Goal: Task Accomplishment & Management: Manage account settings

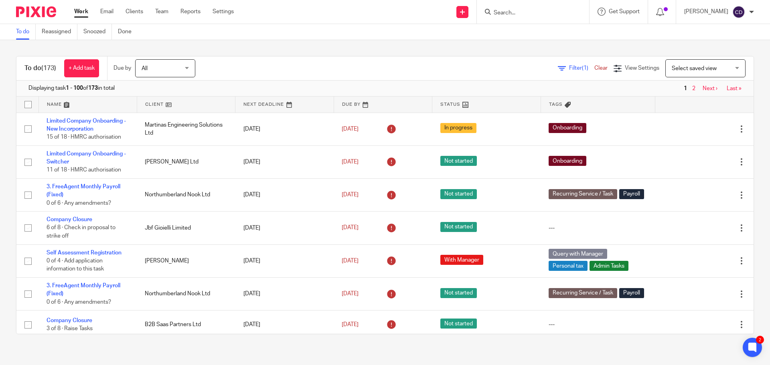
scroll to position [1283, 0]
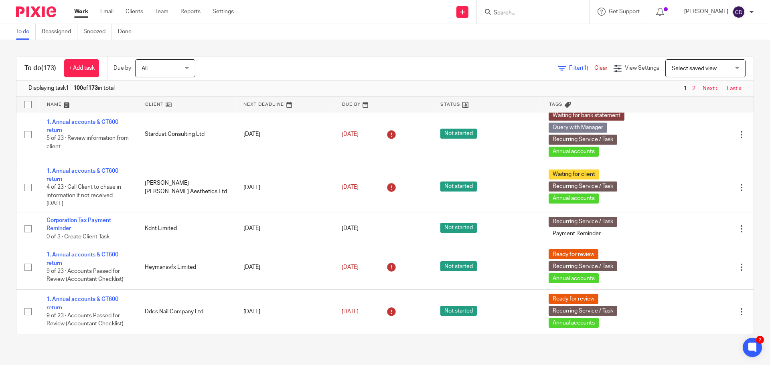
click at [520, 10] on input "Search" at bounding box center [529, 13] width 72 height 7
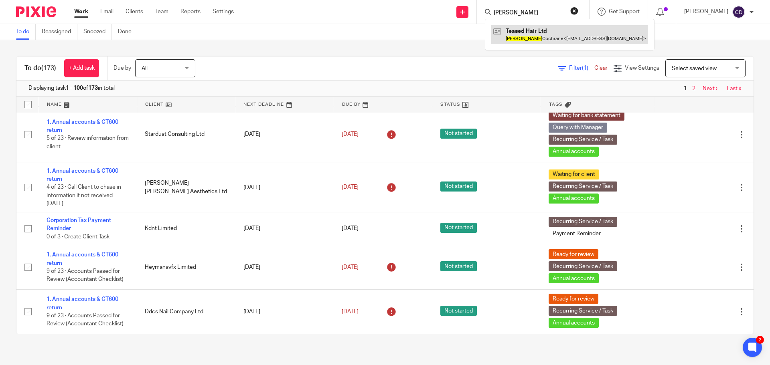
type input "Zoe"
click at [536, 30] on link at bounding box center [569, 34] width 157 height 18
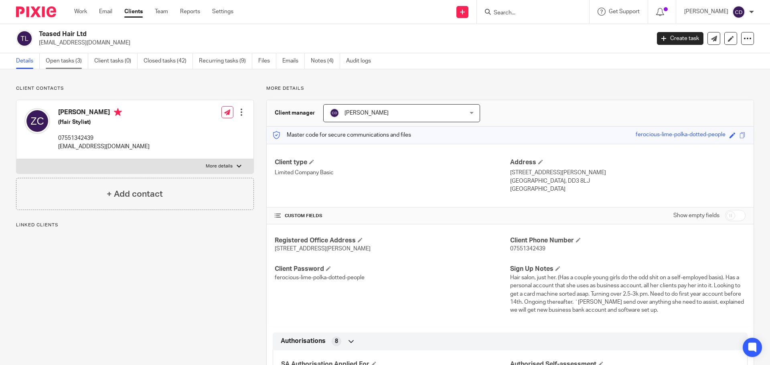
click at [75, 59] on link "Open tasks (3)" at bounding box center [67, 61] width 42 height 16
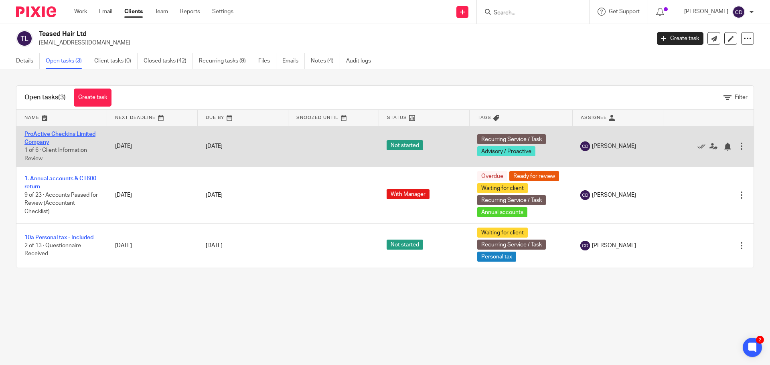
click at [68, 133] on link "ProActive Checkins Limited Company" at bounding box center [59, 138] width 71 height 14
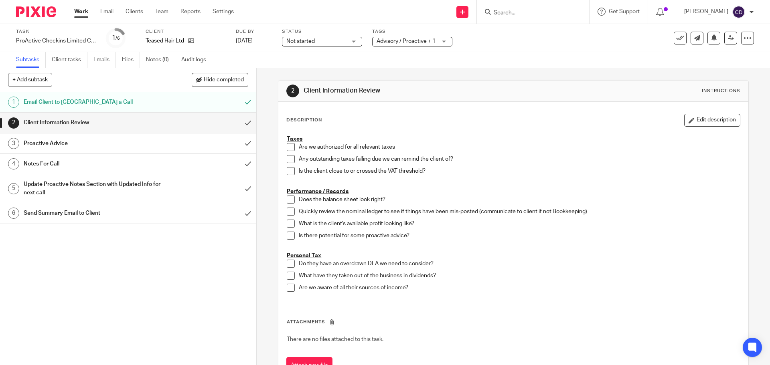
click at [197, 37] on div "Teased Hair Ltd" at bounding box center [185, 41] width 80 height 8
drag, startPoint x: 191, startPoint y: 40, endPoint x: 219, endPoint y: 59, distance: 34.0
click at [191, 39] on icon at bounding box center [191, 41] width 6 height 6
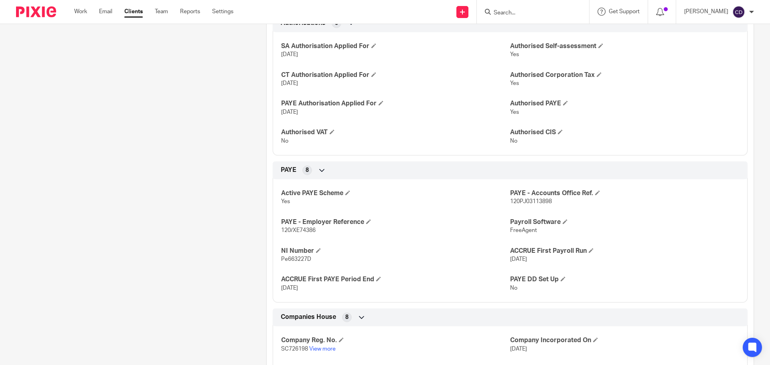
scroll to position [361, 0]
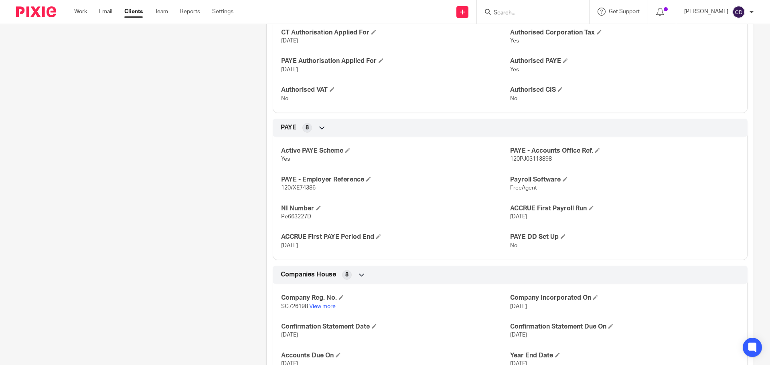
click at [318, 303] on p "SC726198 View more" at bounding box center [395, 307] width 229 height 8
click at [321, 305] on link "View more" at bounding box center [322, 307] width 26 height 6
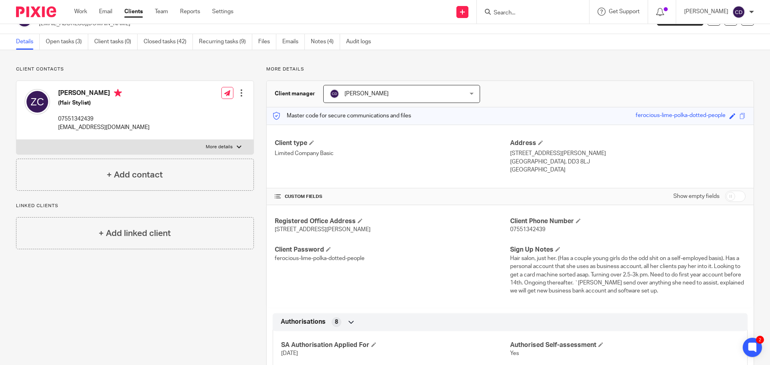
scroll to position [0, 0]
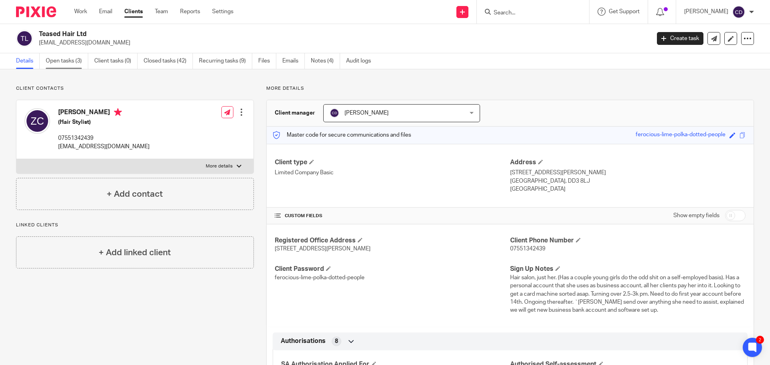
click at [64, 57] on link "Open tasks (3)" at bounding box center [67, 61] width 42 height 16
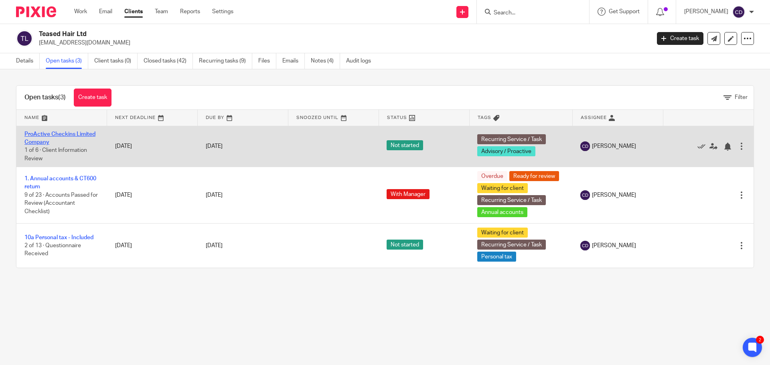
click at [83, 133] on link "ProActive Checkins Limited Company" at bounding box center [59, 138] width 71 height 14
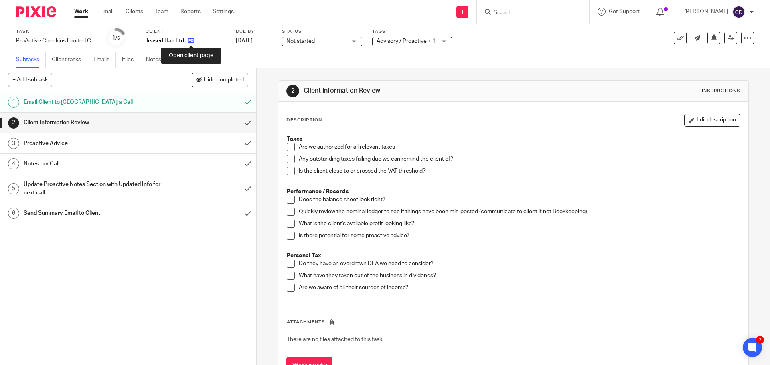
click at [192, 44] on icon at bounding box center [191, 41] width 6 height 6
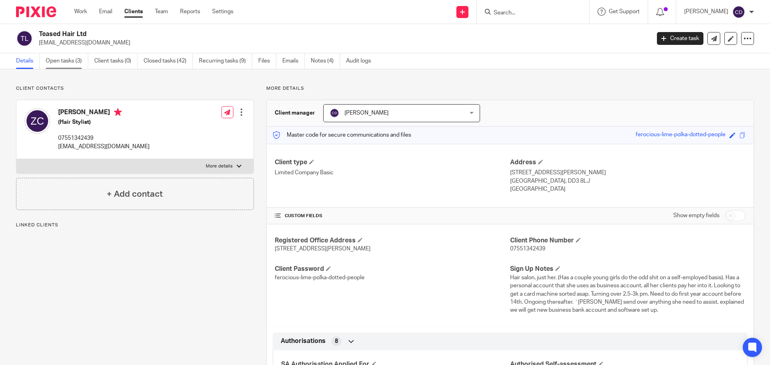
click at [67, 64] on link "Open tasks (3)" at bounding box center [67, 61] width 42 height 16
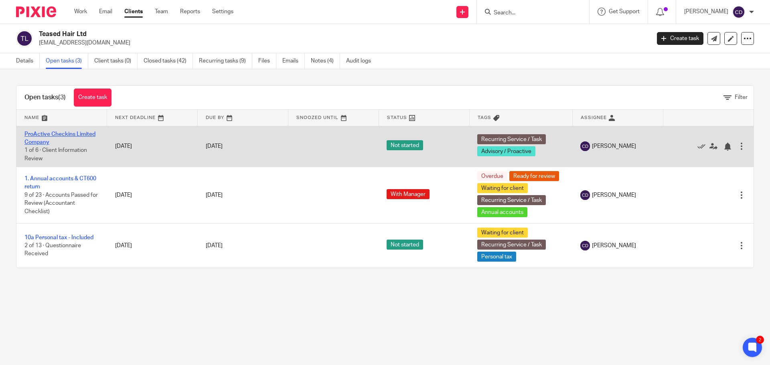
click at [79, 135] on link "ProActive Checkins Limited Company" at bounding box center [59, 138] width 71 height 14
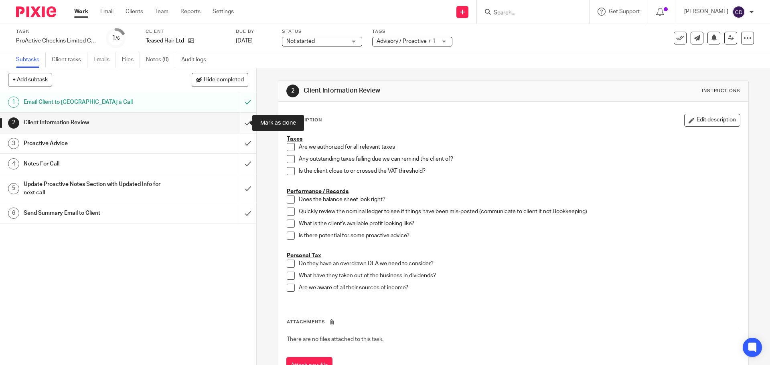
click at [238, 121] on input "submit" at bounding box center [128, 123] width 256 height 20
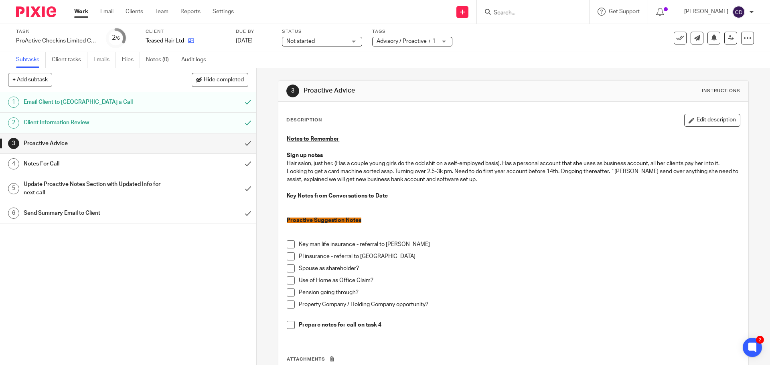
click at [192, 44] on link at bounding box center [189, 41] width 10 height 8
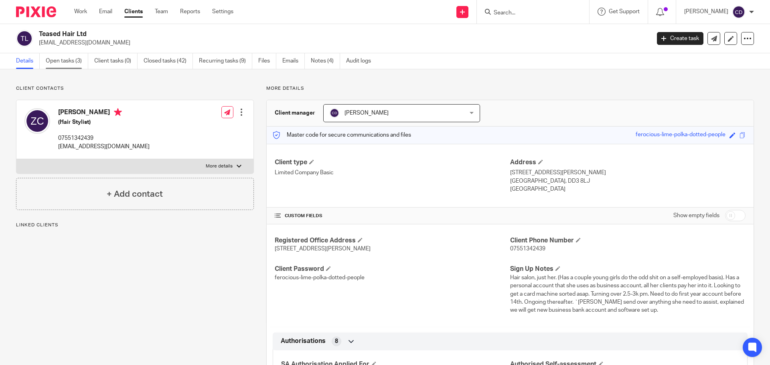
click at [70, 67] on link "Open tasks (3)" at bounding box center [67, 61] width 42 height 16
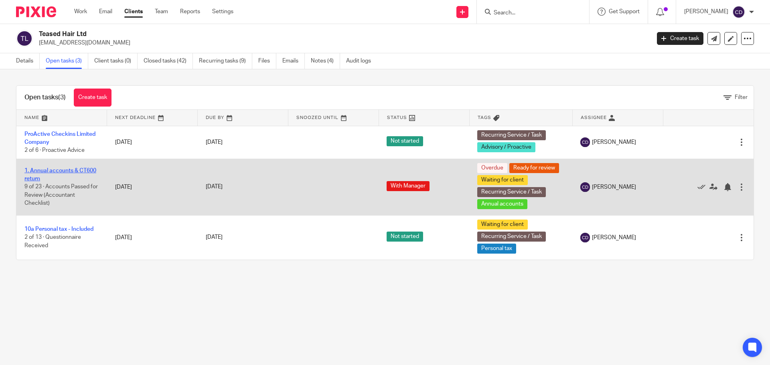
click at [78, 172] on link "1. Annual accounts & CT600 return" at bounding box center [60, 175] width 72 height 14
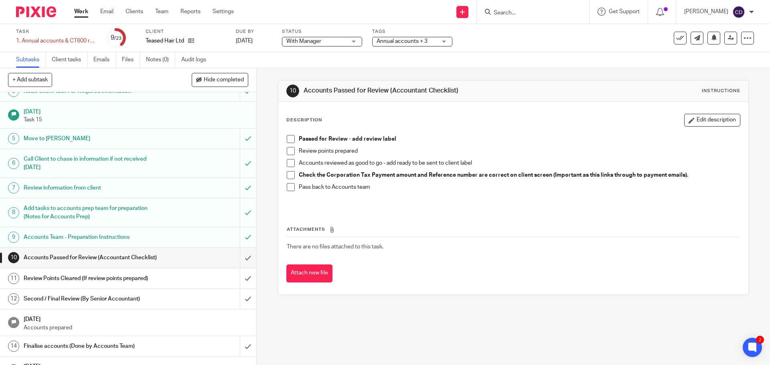
scroll to position [97, 0]
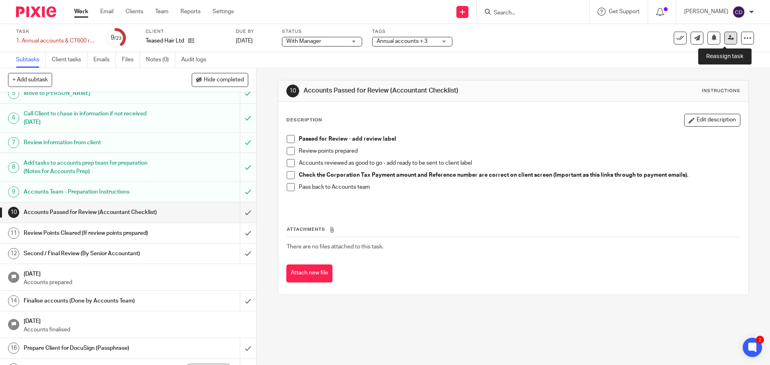
click at [727, 39] on icon at bounding box center [730, 38] width 6 height 6
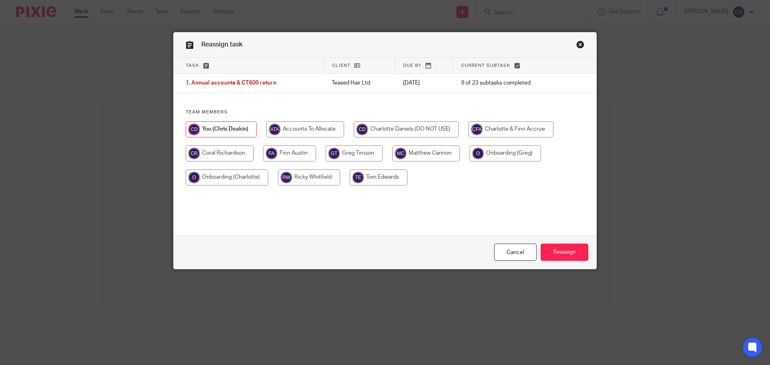
click at [577, 44] on link "Close this dialog window" at bounding box center [580, 45] width 8 height 11
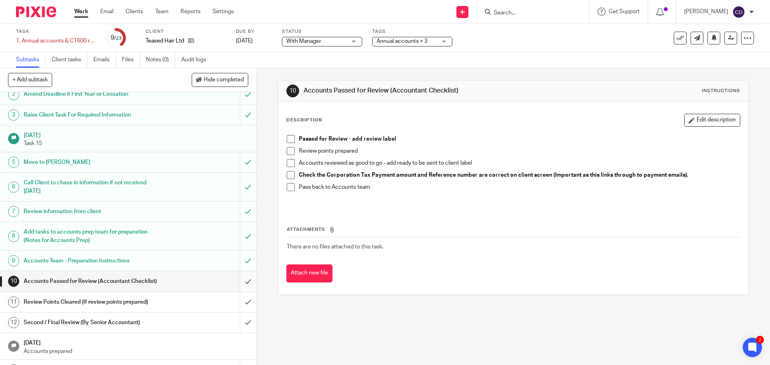
scroll to position [40, 0]
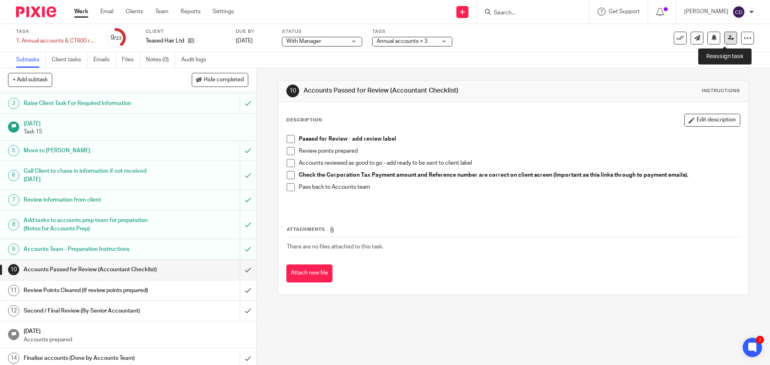
click at [724, 40] on link at bounding box center [730, 38] width 13 height 13
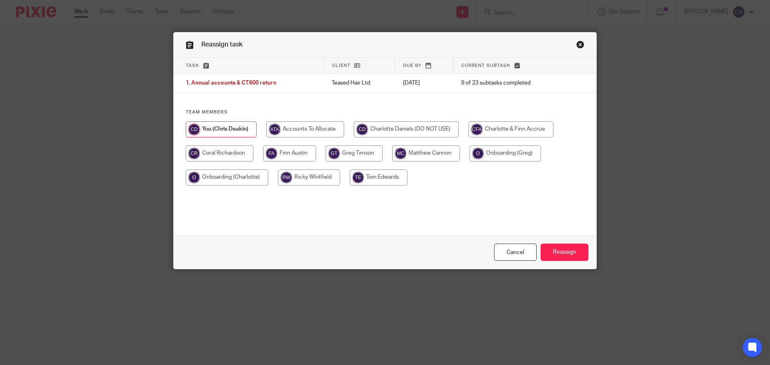
click at [223, 158] on input "radio" at bounding box center [220, 153] width 68 height 16
radio input "true"
click at [579, 256] on input "Reassign" at bounding box center [564, 252] width 48 height 17
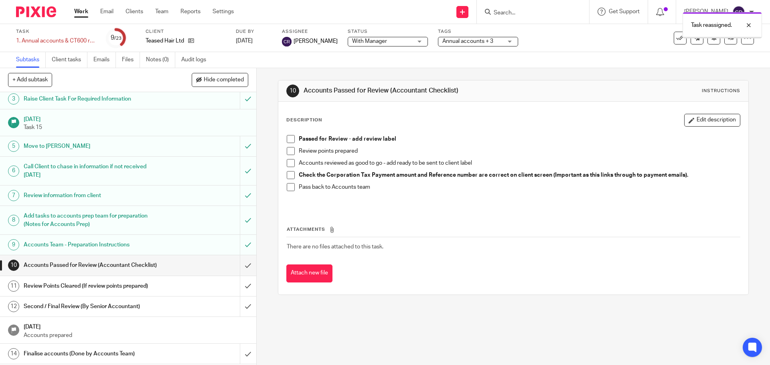
scroll to position [80, 0]
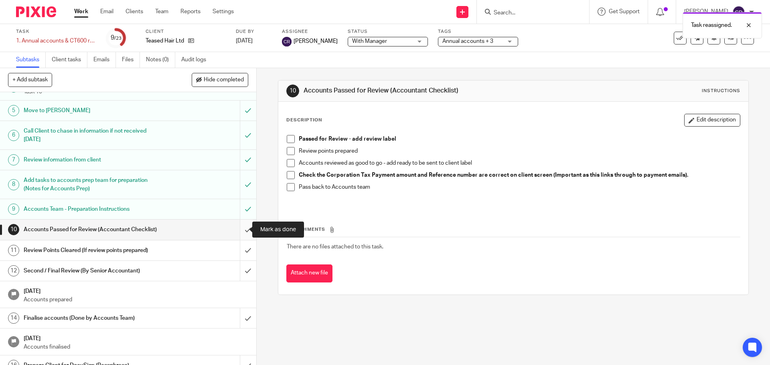
click at [238, 228] on input "submit" at bounding box center [128, 230] width 256 height 20
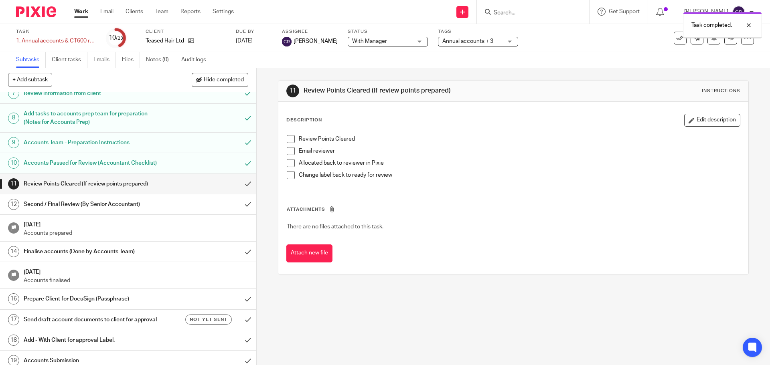
scroll to position [160, 0]
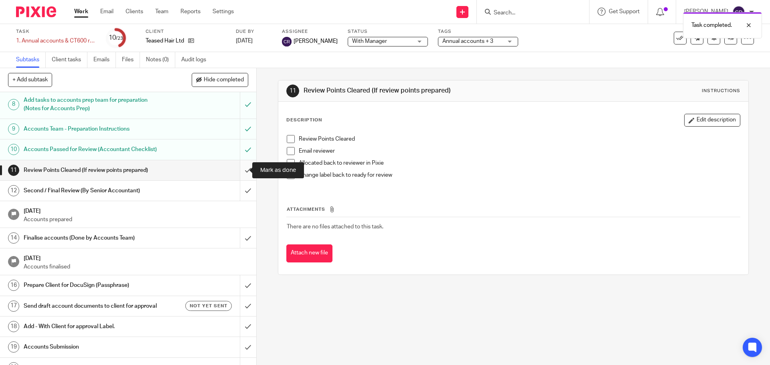
click at [240, 170] on input "submit" at bounding box center [128, 170] width 256 height 20
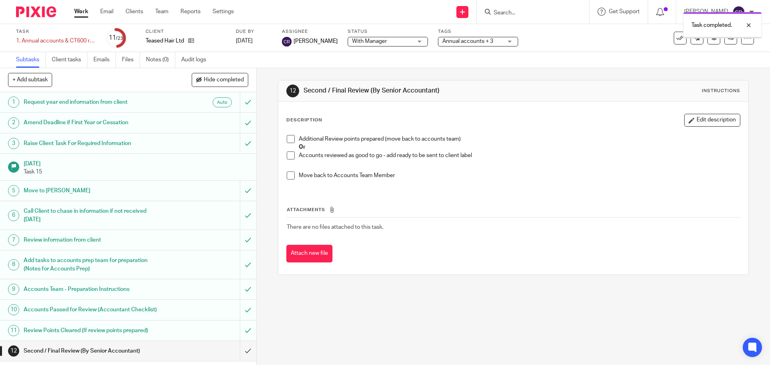
click at [402, 40] on span "With Manager" at bounding box center [382, 41] width 60 height 8
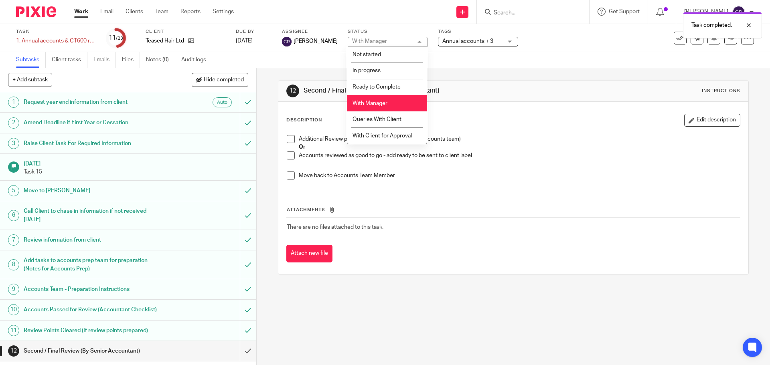
click at [475, 40] on span "Annual accounts + 3" at bounding box center [467, 41] width 51 height 6
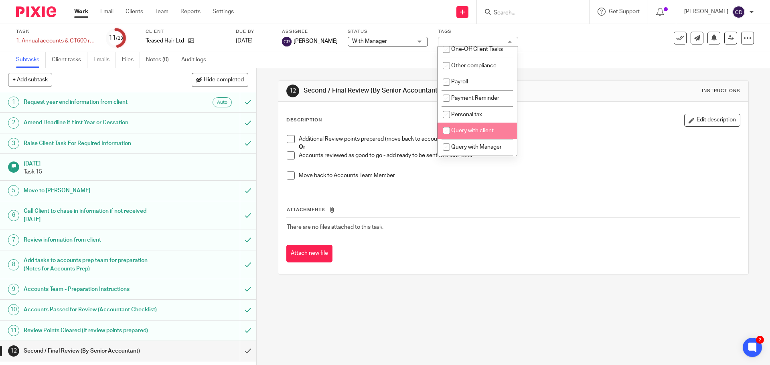
scroll to position [321, 0]
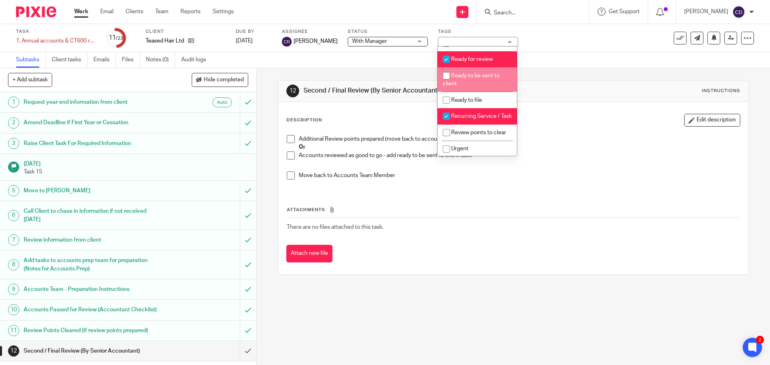
click at [475, 83] on span "Ready to be sent to client" at bounding box center [471, 80] width 57 height 14
checkbox input "true"
click at [478, 62] on span "Ready for review" at bounding box center [472, 60] width 42 height 6
checkbox input "false"
click at [574, 48] on div "Task 1. Annual accounts & CT600 return Save 1. Annual accounts & CT600 return 1…" at bounding box center [385, 38] width 770 height 28
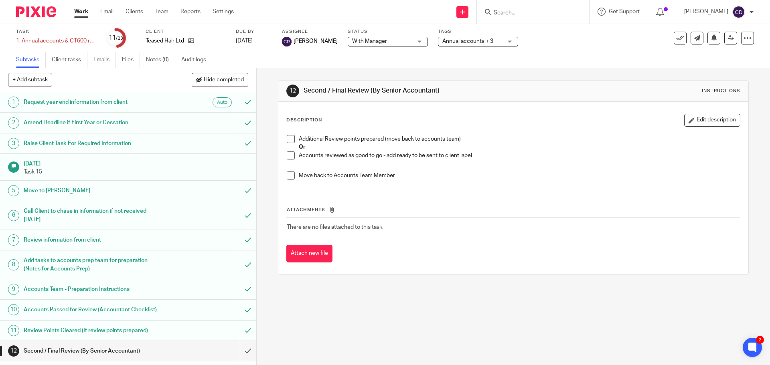
click at [83, 12] on link "Work" at bounding box center [81, 12] width 14 height 8
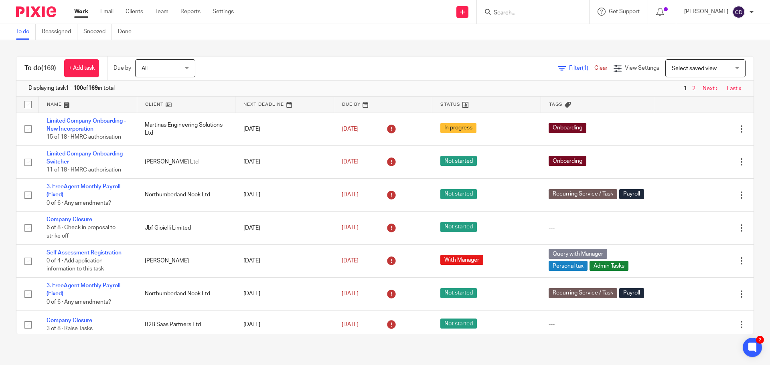
click at [513, 12] on input "Search" at bounding box center [529, 13] width 72 height 7
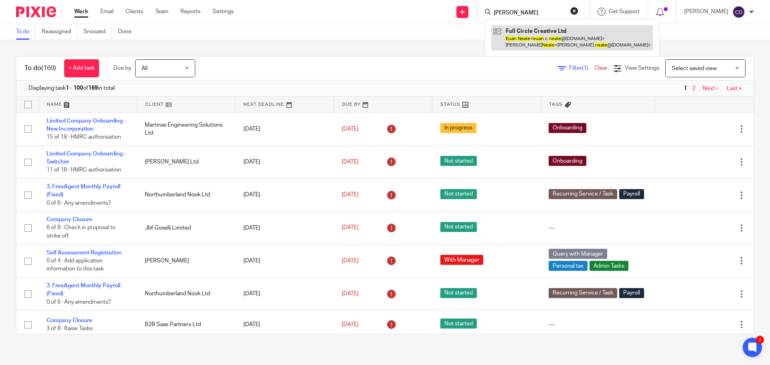
type input "[PERSON_NAME]"
click at [579, 44] on link at bounding box center [572, 37] width 162 height 25
